Goal: Task Accomplishment & Management: Complete application form

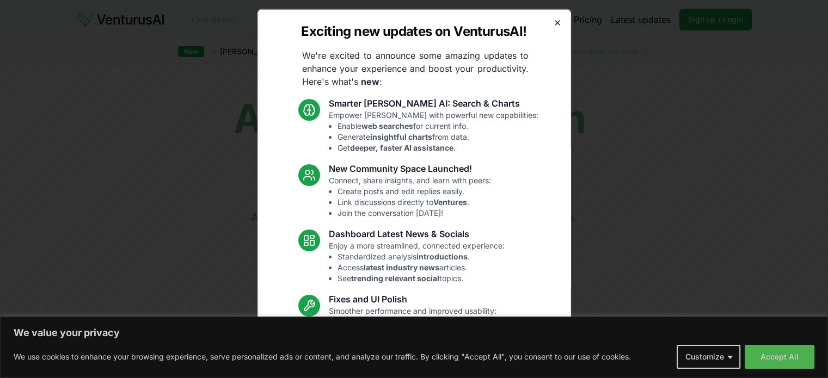
click at [553, 21] on icon "button" at bounding box center [557, 22] width 9 height 9
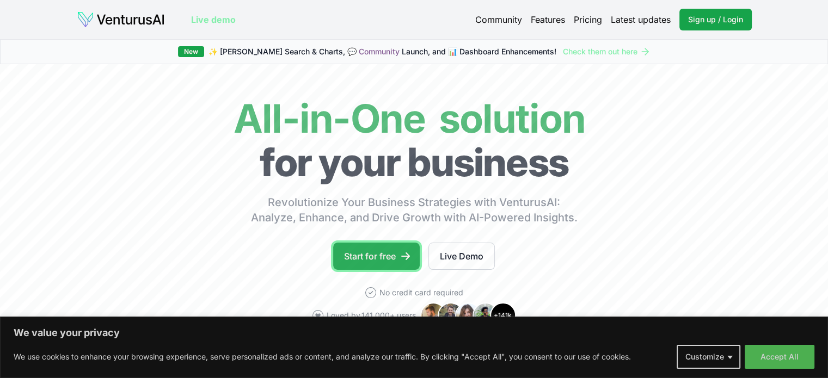
click at [378, 254] on link "Start for free" at bounding box center [376, 256] width 87 height 27
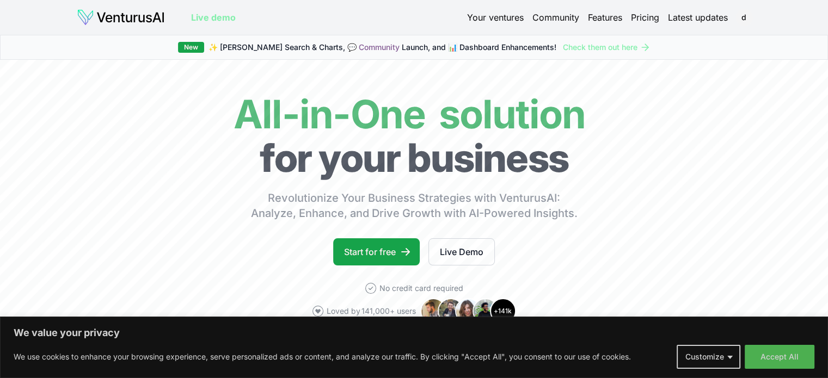
click at [480, 15] on link "Your ventures" at bounding box center [495, 17] width 57 height 13
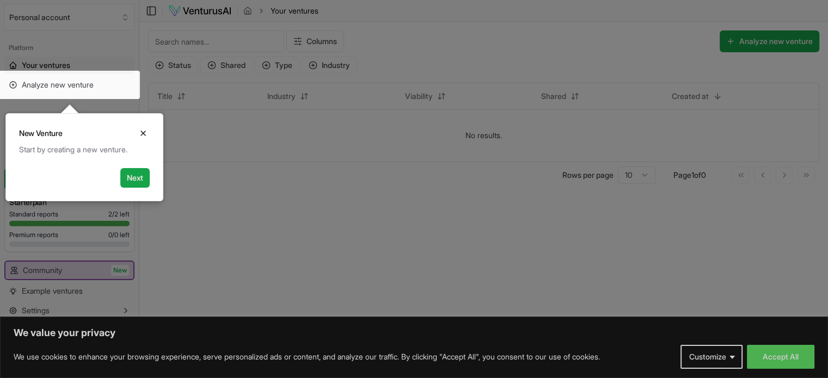
click at [273, 188] on div at bounding box center [414, 189] width 828 height 379
click at [144, 137] on icon "Close" at bounding box center [143, 133] width 9 height 9
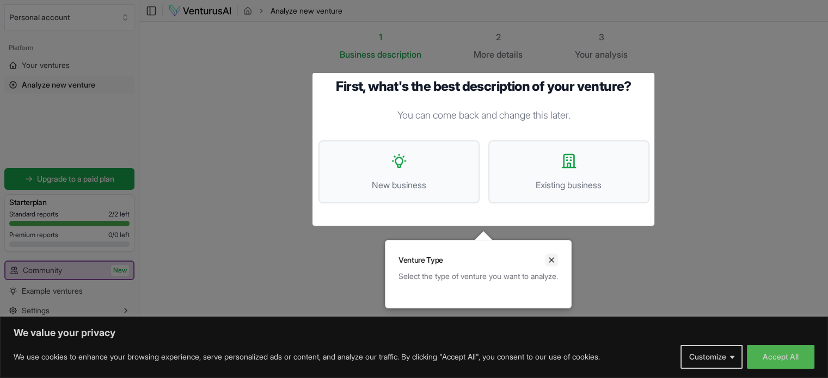
click at [556, 261] on icon "Close" at bounding box center [551, 260] width 9 height 9
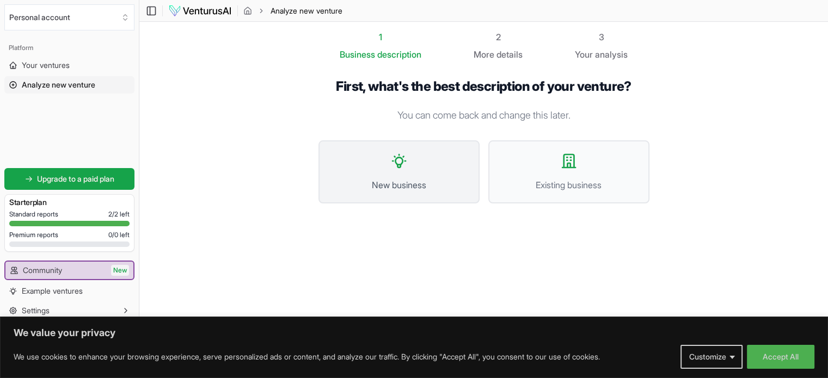
click at [413, 176] on button "New business" at bounding box center [398, 171] width 161 height 63
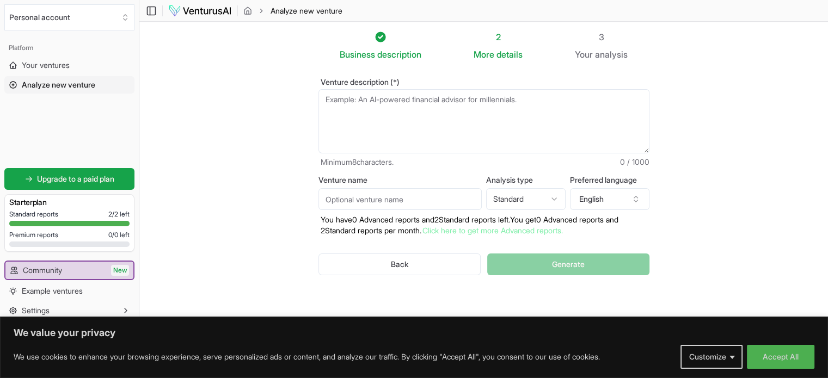
click at [481, 117] on textarea "Venture description (*)" at bounding box center [483, 121] width 331 height 64
click at [518, 140] on textarea "Venture description (*)" at bounding box center [483, 121] width 331 height 64
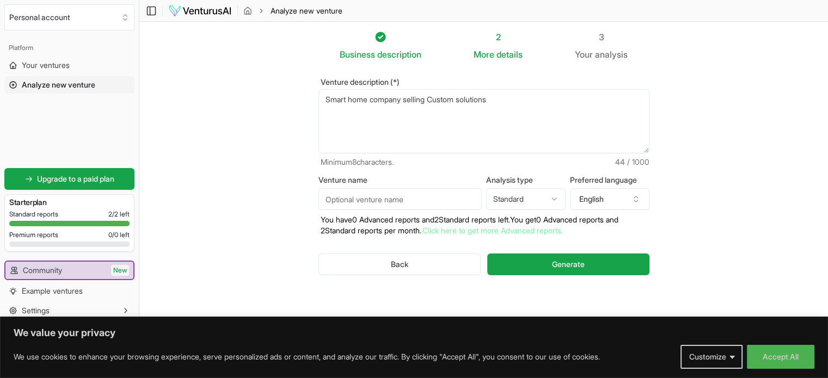
type textarea "Smart home company selling Custom solutions"
